Goal: Information Seeking & Learning: Check status

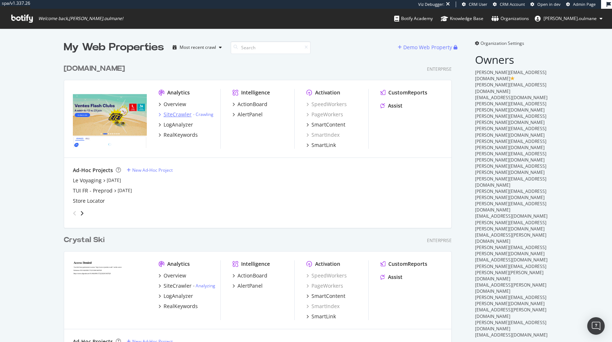
click at [175, 112] on div "SiteCrawler" at bounding box center [177, 114] width 28 height 7
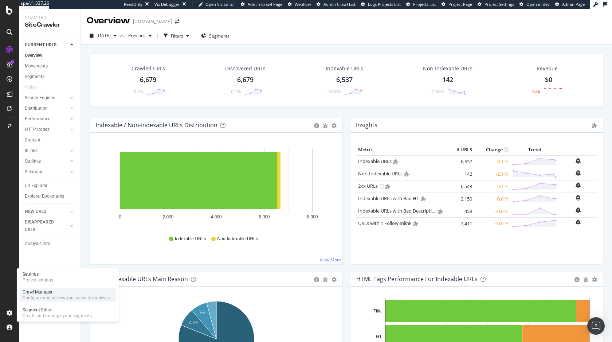
click at [35, 295] on div "Configure and access your website analyses" at bounding box center [66, 298] width 87 height 6
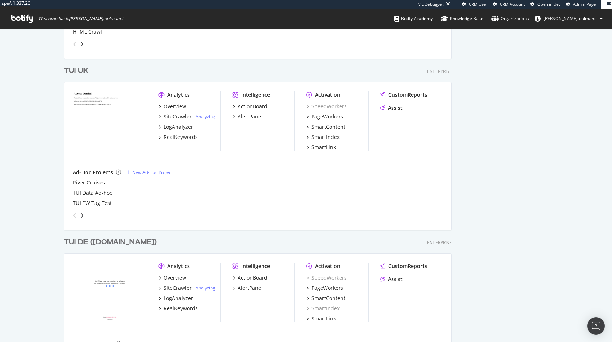
scroll to position [1960, 0]
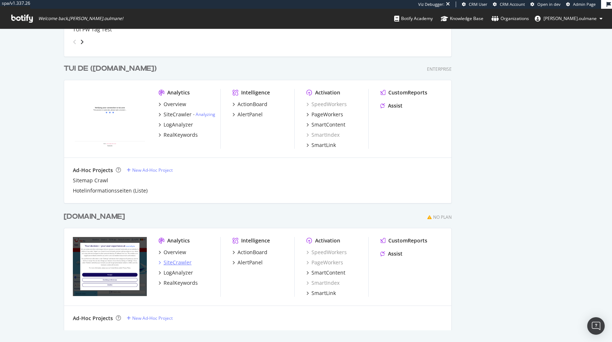
click at [180, 263] on div "SiteCrawler" at bounding box center [177, 262] width 28 height 7
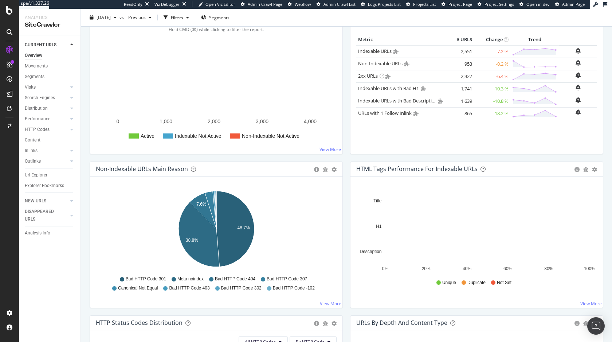
scroll to position [111, 0]
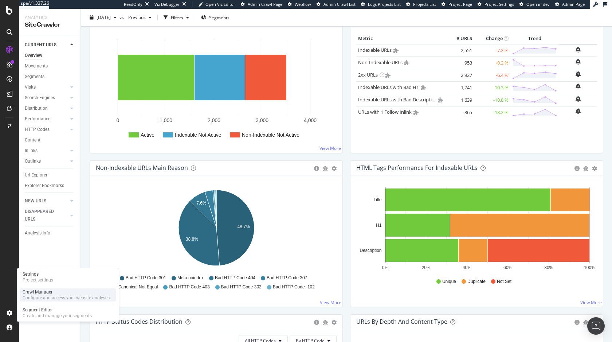
click at [47, 293] on div "Crawl Manager" at bounding box center [66, 292] width 87 height 6
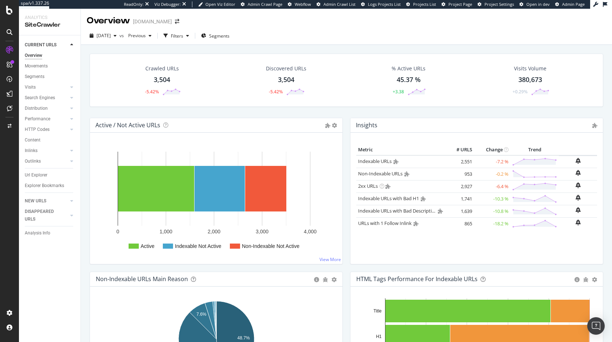
click at [47, 24] on div "SiteCrawler" at bounding box center [50, 25] width 50 height 8
click at [7, 11] on icon at bounding box center [9, 10] width 7 height 9
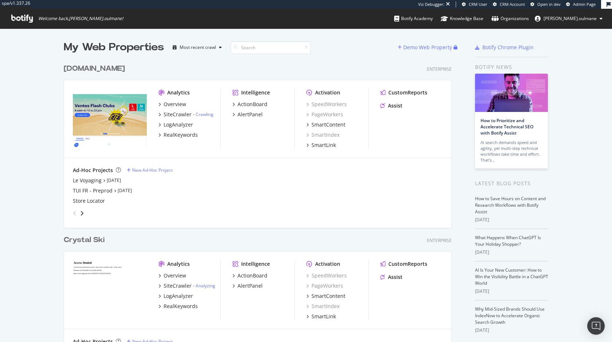
scroll to position [128, 0]
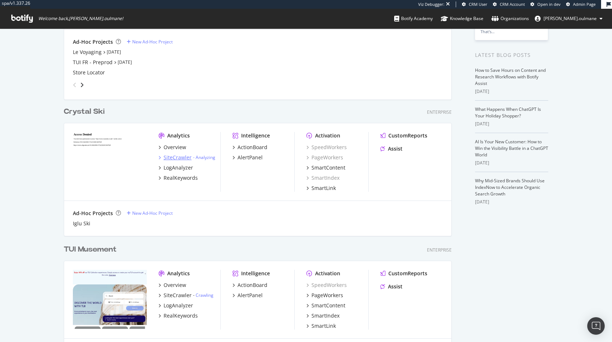
click at [184, 158] on div "SiteCrawler" at bounding box center [177, 157] width 28 height 7
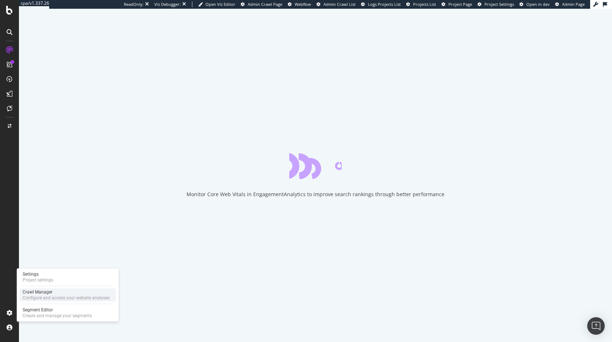
click at [46, 291] on div "Crawl Manager" at bounding box center [66, 292] width 87 height 6
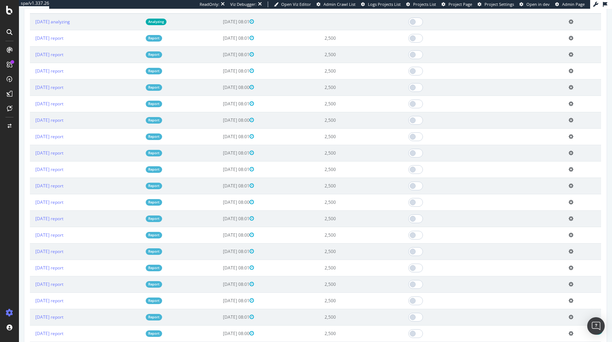
scroll to position [274, 0]
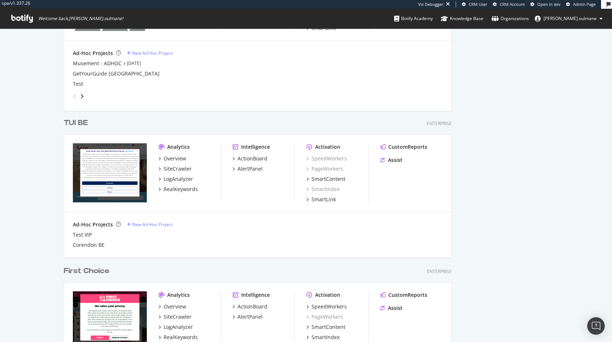
scroll to position [427, 0]
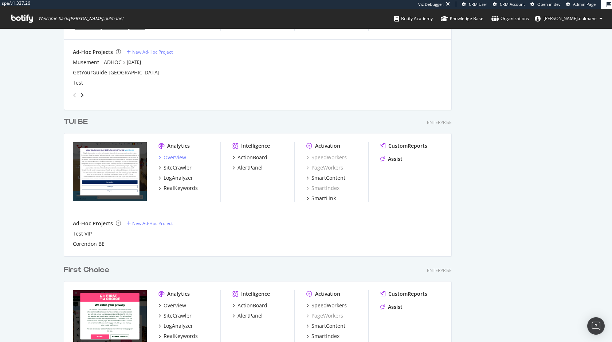
click at [173, 158] on div "Overview" at bounding box center [174, 157] width 23 height 7
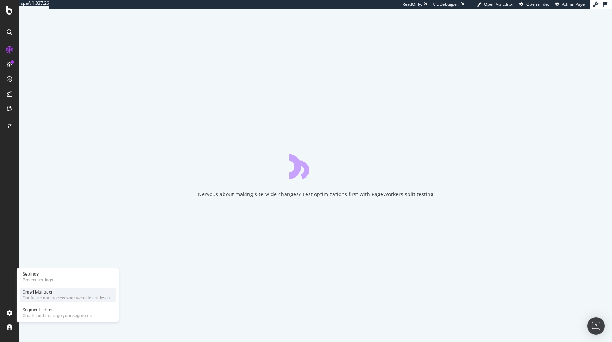
click at [49, 293] on div "Crawl Manager" at bounding box center [66, 292] width 87 height 6
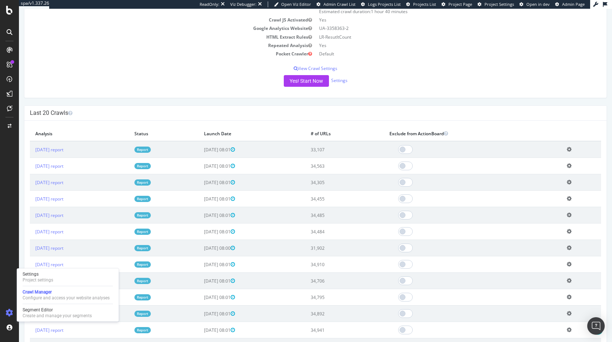
scroll to position [123, 0]
click at [344, 152] on td "33,107" at bounding box center [344, 150] width 79 height 17
click at [365, 151] on td "33,107" at bounding box center [344, 150] width 79 height 17
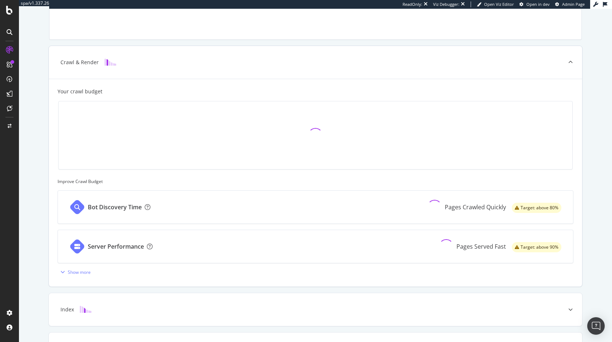
scroll to position [142, 0]
